Goal: Navigation & Orientation: Find specific page/section

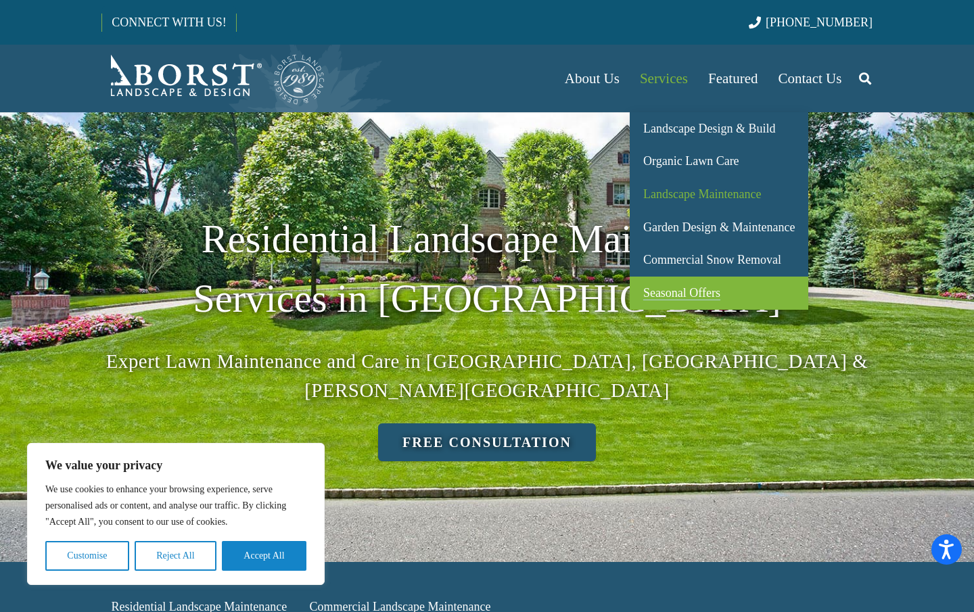
click at [684, 292] on span "Seasonal Offers" at bounding box center [681, 293] width 77 height 14
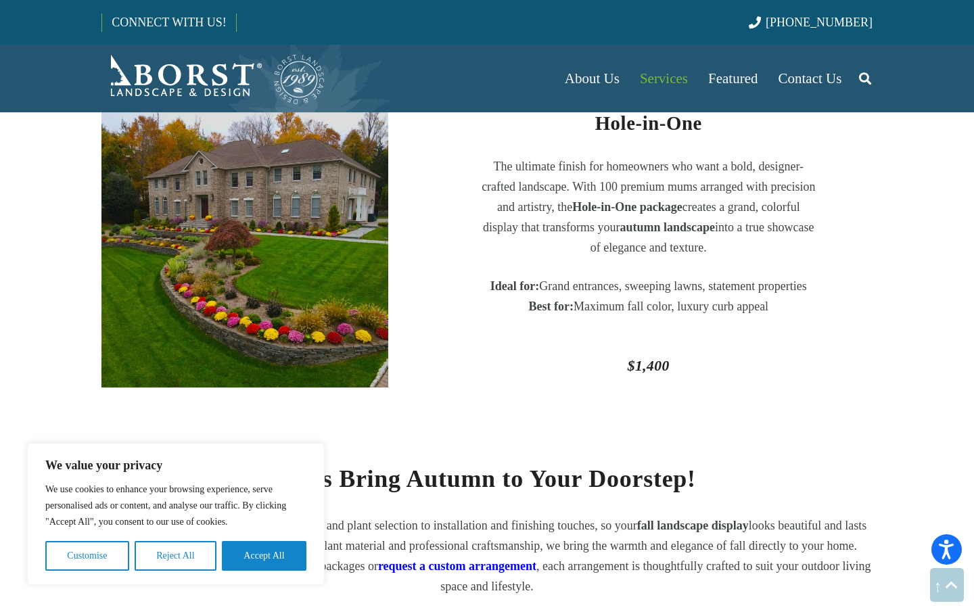
scroll to position [927, 0]
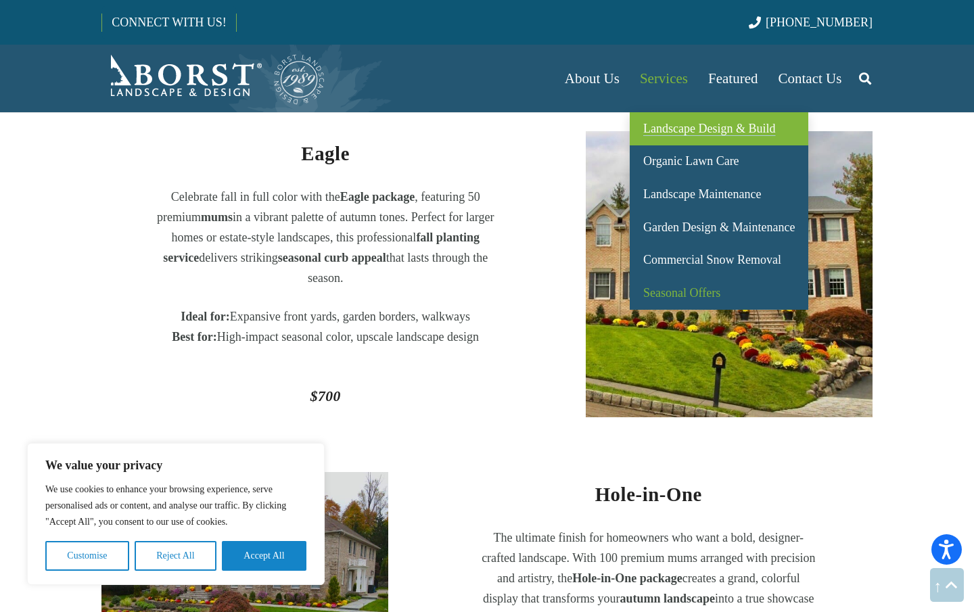
click at [701, 134] on span "Landscape Design & Build" at bounding box center [709, 129] width 132 height 14
